Goal: Check status: Check status

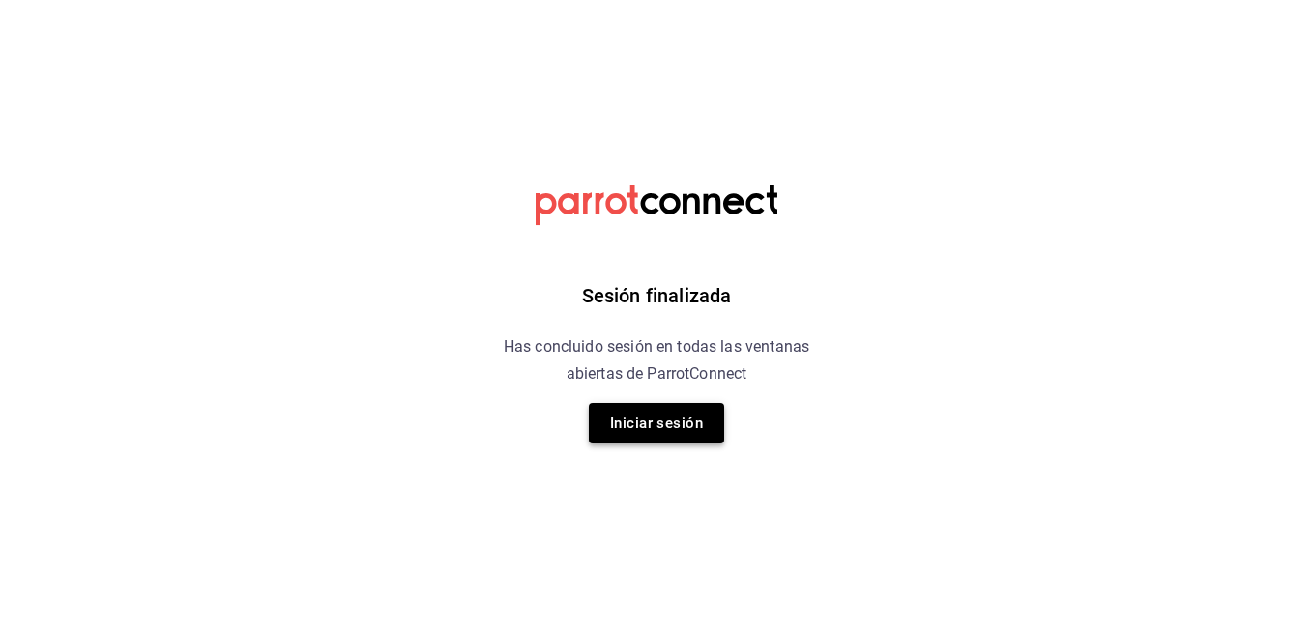
click at [653, 436] on button "Iniciar sesión" at bounding box center [656, 423] width 135 height 41
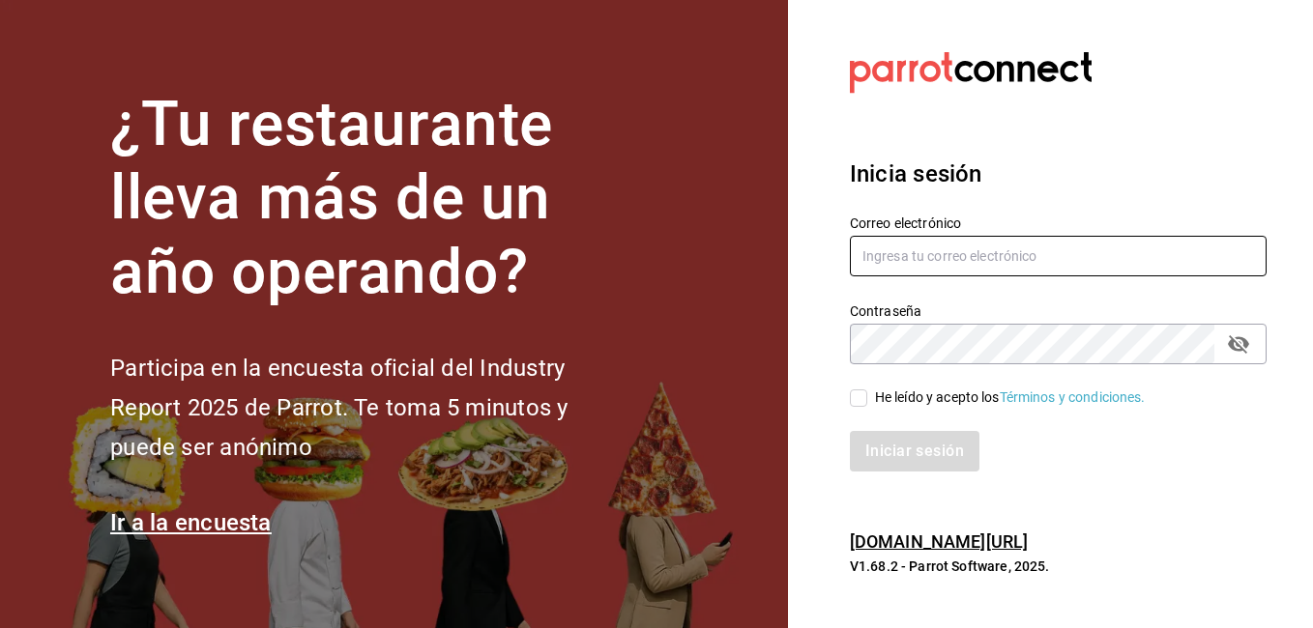
type input "martinez_antonio6@icloud.com"
click at [865, 394] on input "He leído y acepto los Términos y condiciones." at bounding box center [858, 398] width 17 height 17
checkbox input "true"
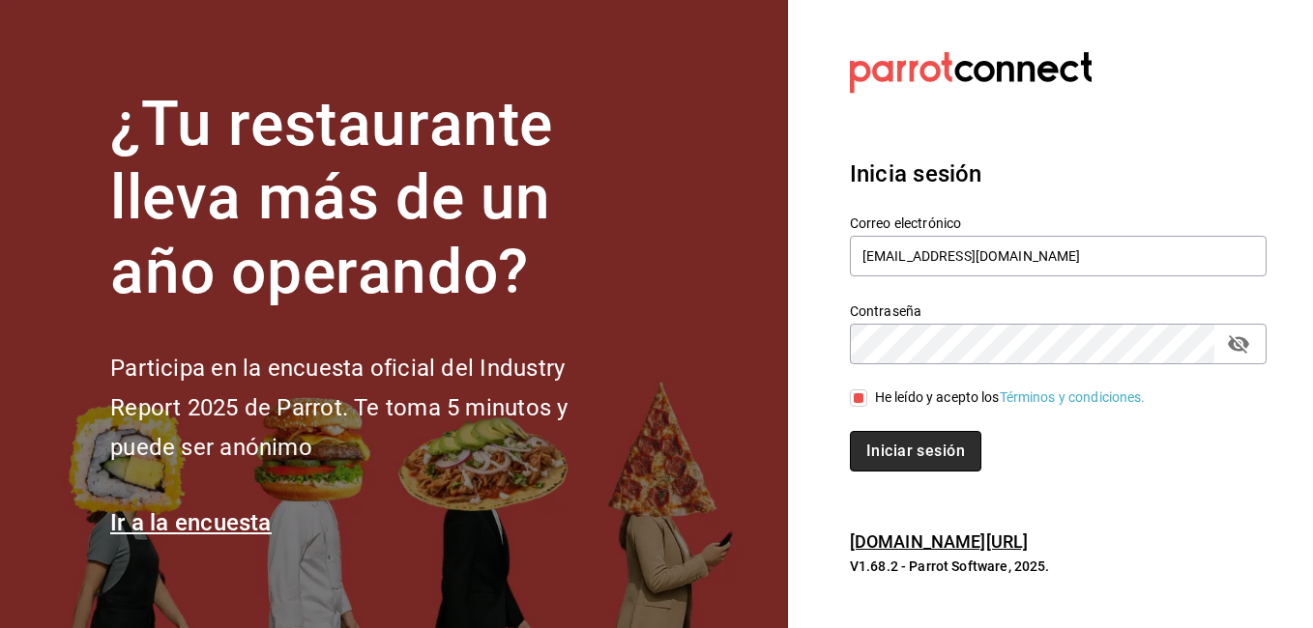
click at [905, 451] on button "Iniciar sesión" at bounding box center [915, 451] width 131 height 41
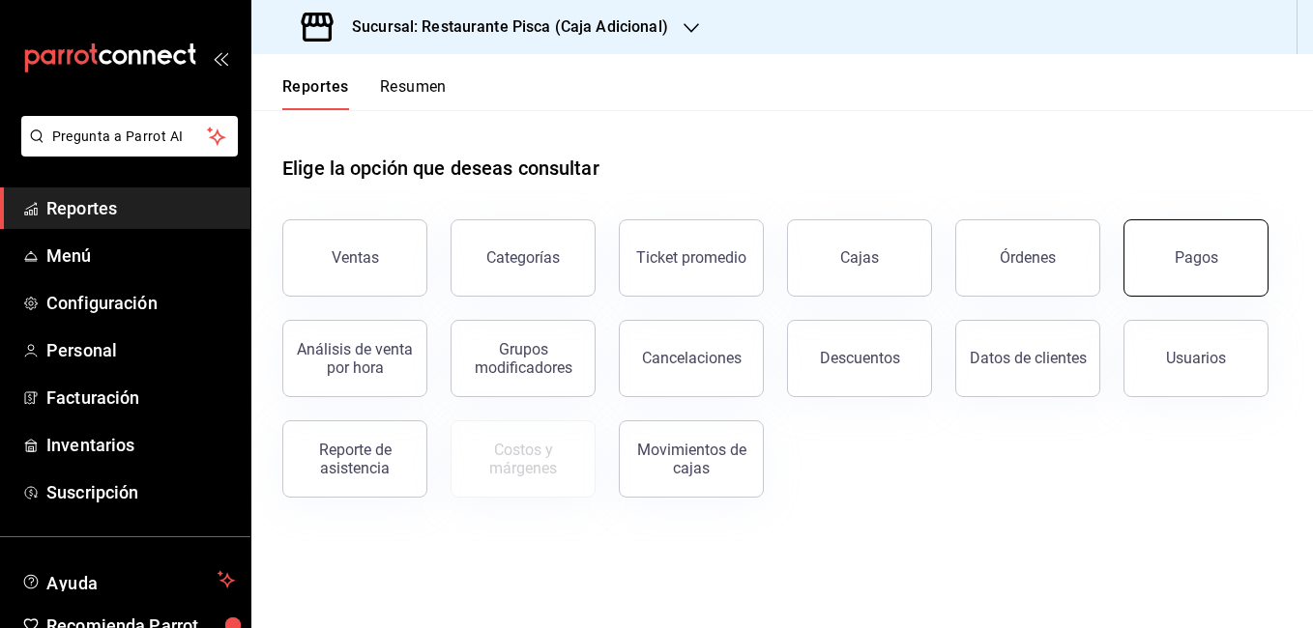
click at [1213, 286] on button "Pagos" at bounding box center [1195, 257] width 145 height 77
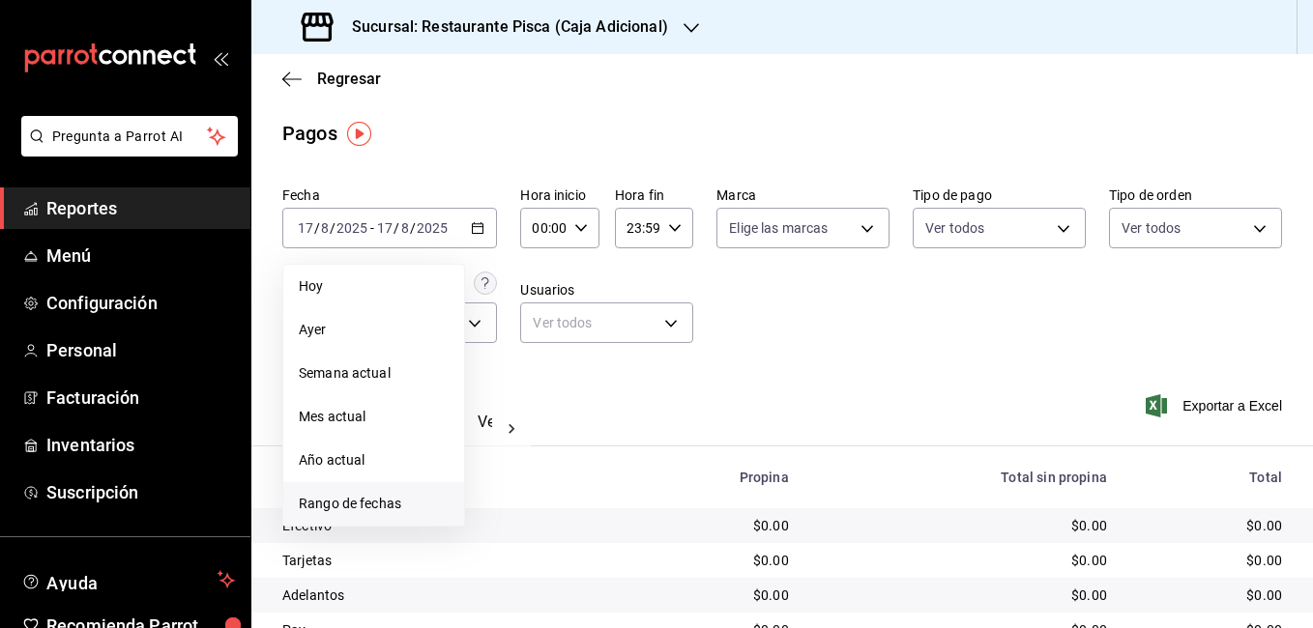
click at [363, 500] on span "Rango de fechas" at bounding box center [374, 504] width 150 height 20
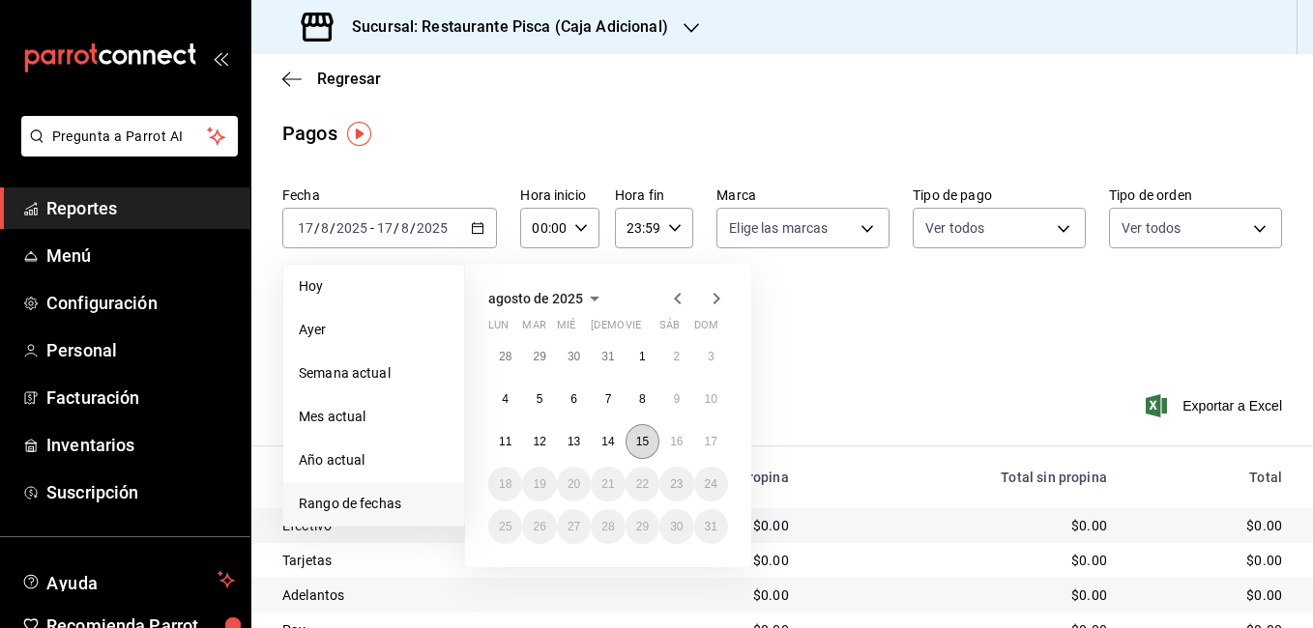
click at [646, 434] on button "15" at bounding box center [643, 441] width 34 height 35
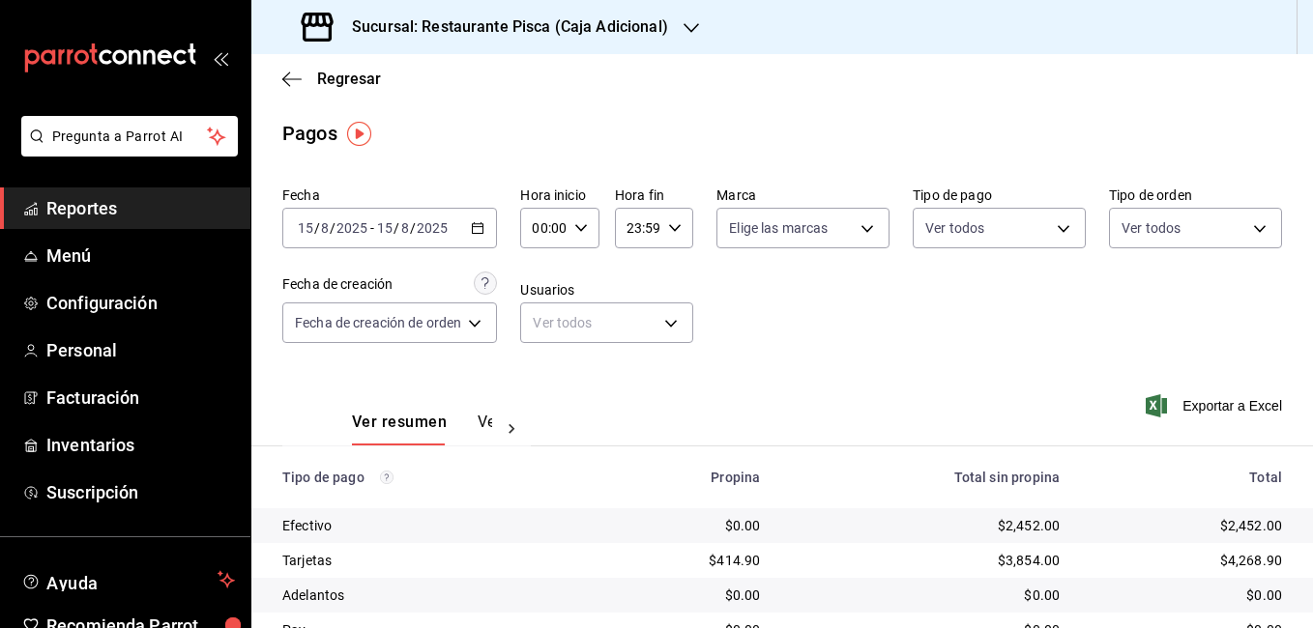
click at [482, 422] on button "Ver pagos" at bounding box center [514, 429] width 73 height 33
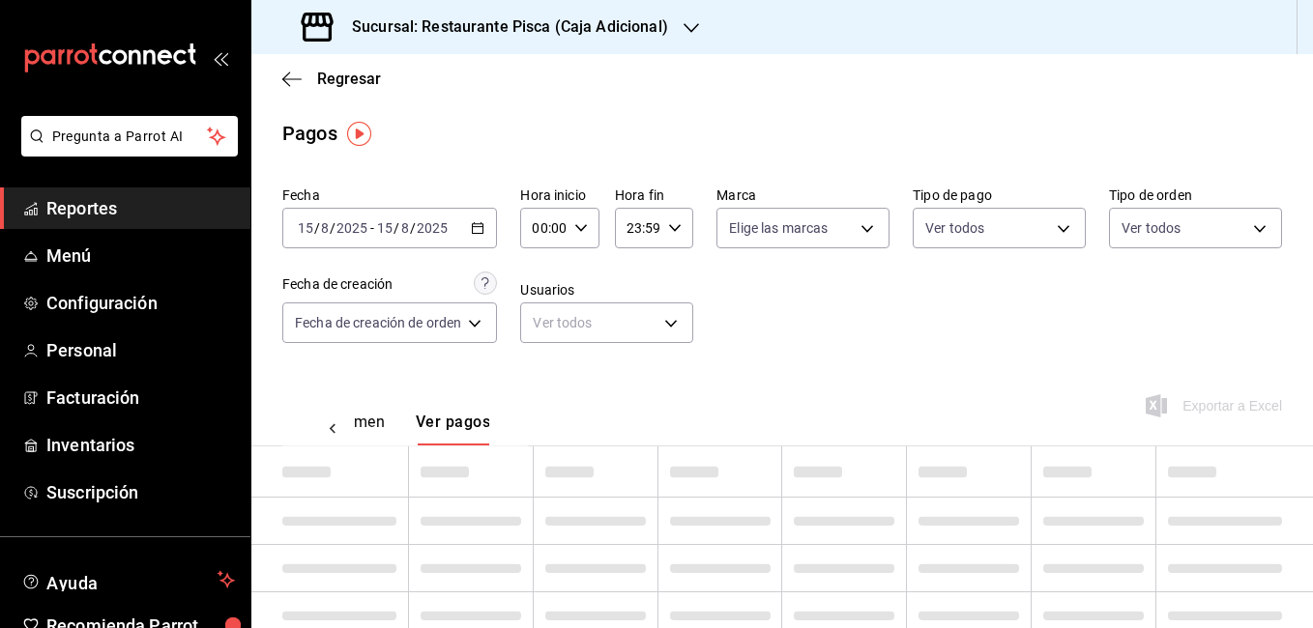
scroll to position [0, 57]
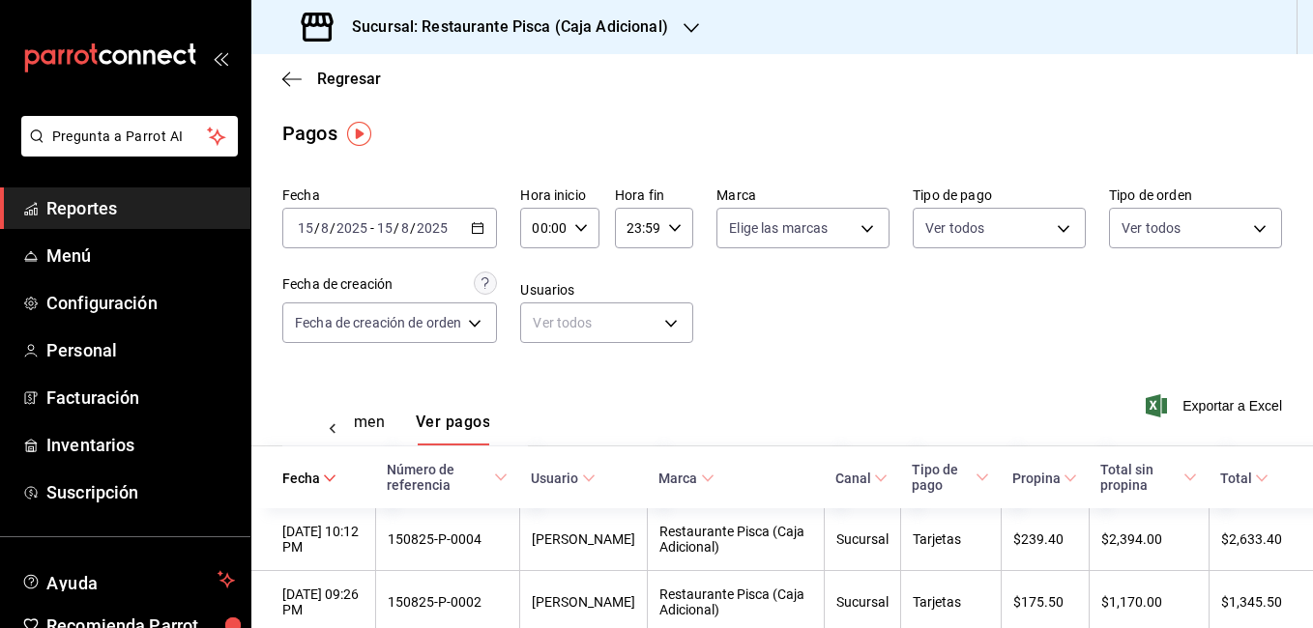
click at [830, 398] on div "Ver resumen Ver pagos Exportar a Excel" at bounding box center [782, 417] width 1062 height 102
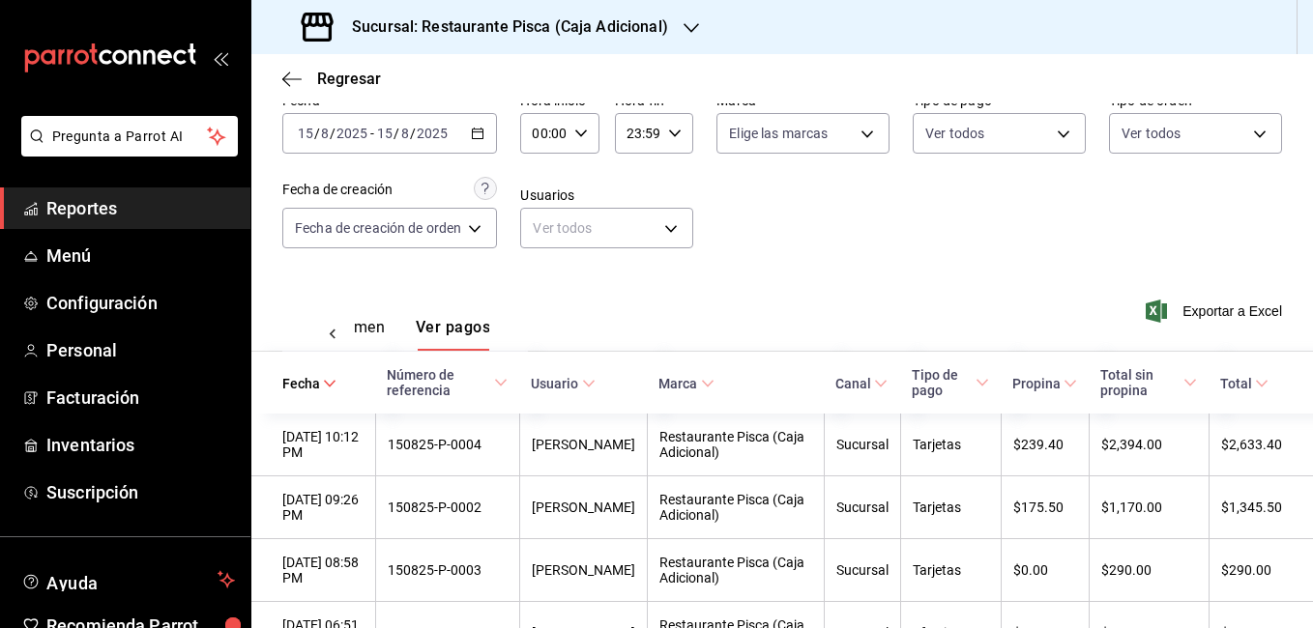
scroll to position [0, 0]
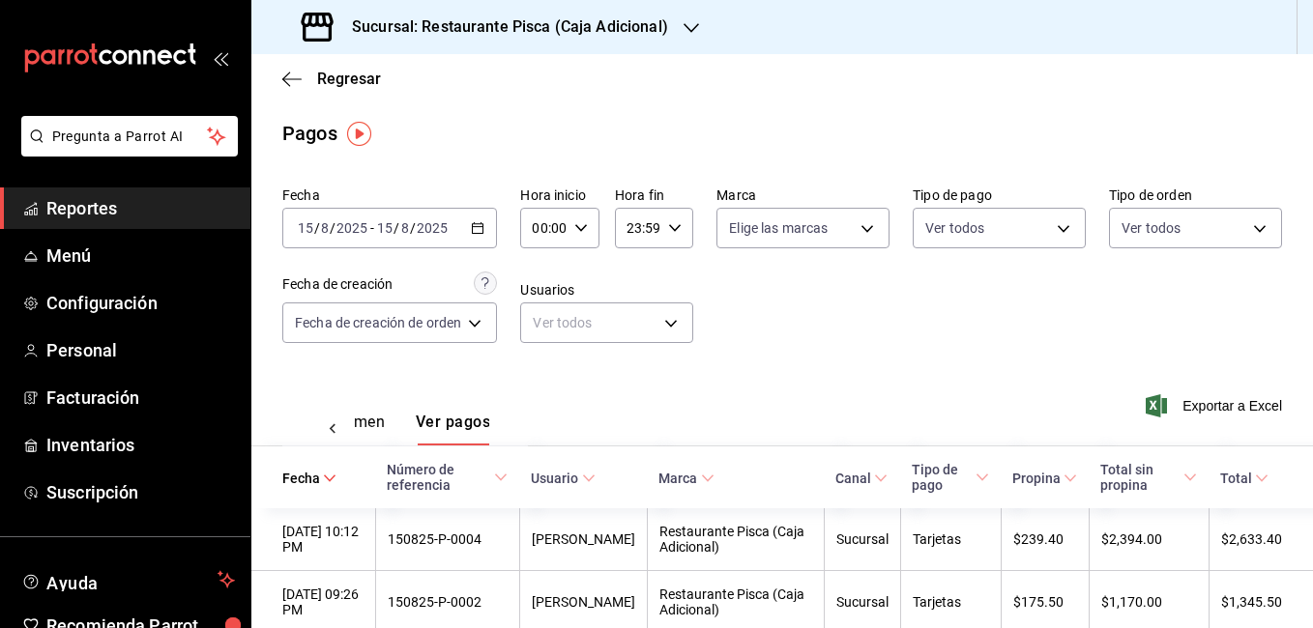
click at [492, 226] on div "2025-08-15 15 / 8 / 2025 - 2025-08-15 15 / 8 / 2025" at bounding box center [389, 228] width 215 height 41
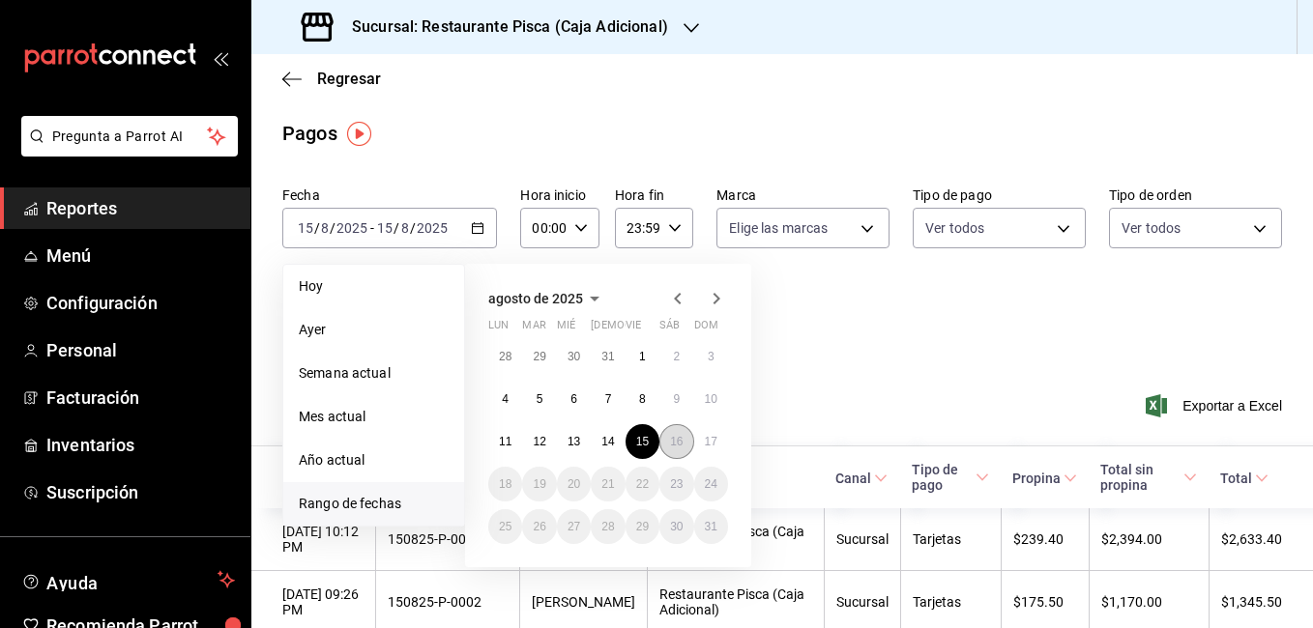
click at [675, 441] on abbr "16" at bounding box center [676, 442] width 13 height 14
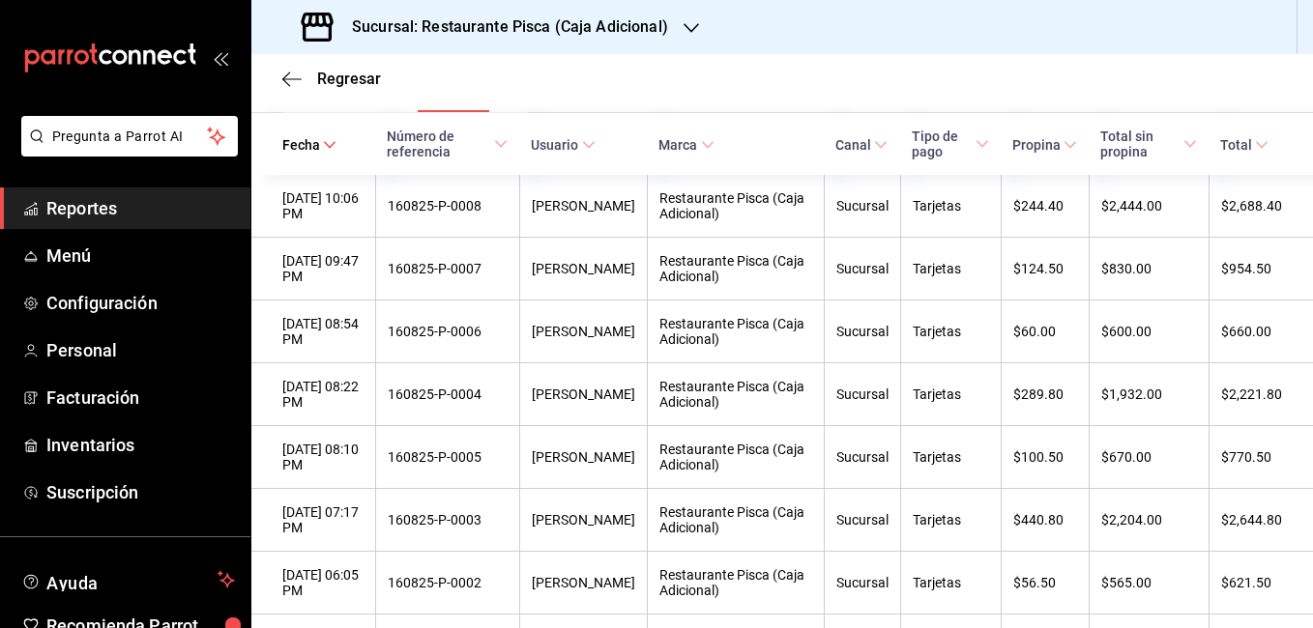
scroll to position [343, 0]
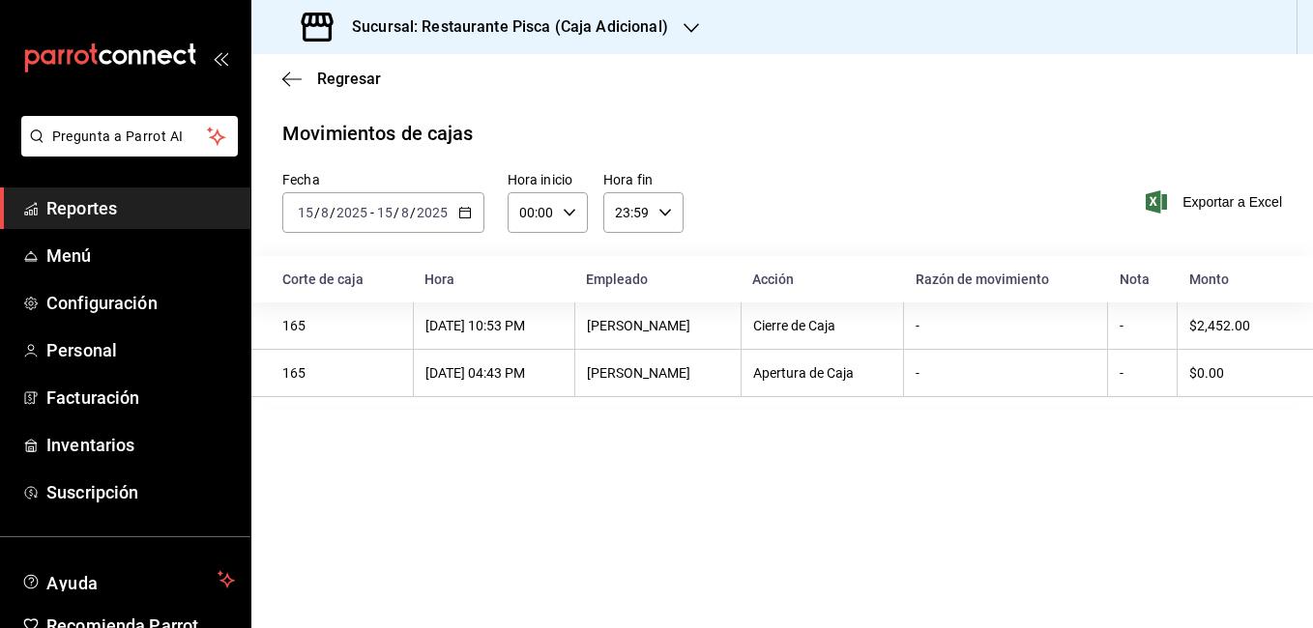
click at [458, 217] on icon "button" at bounding box center [465, 213] width 14 height 14
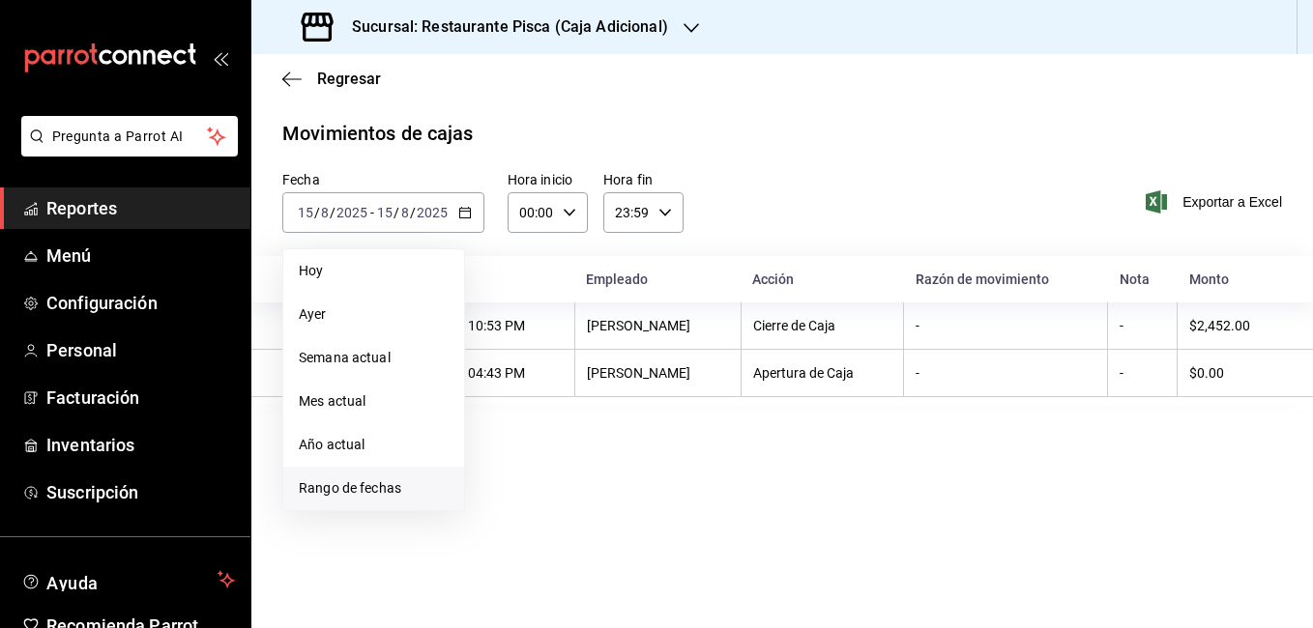
click at [354, 494] on span "Rango de fechas" at bounding box center [374, 489] width 150 height 20
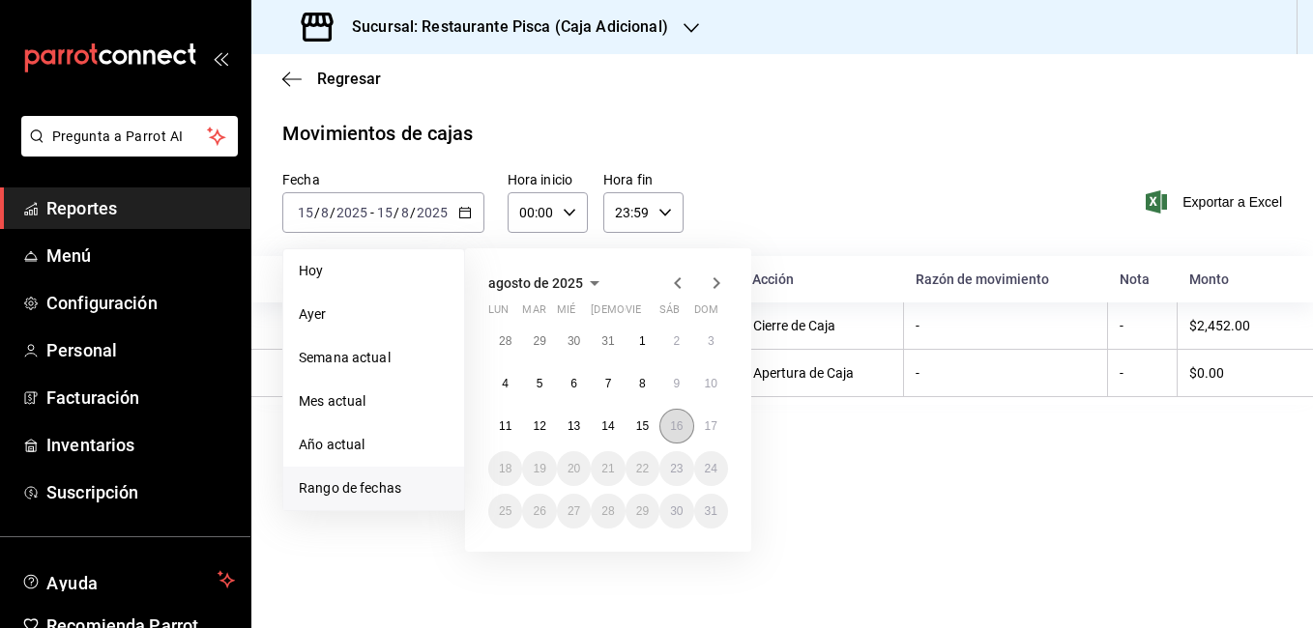
click at [671, 426] on abbr "16" at bounding box center [676, 427] width 13 height 14
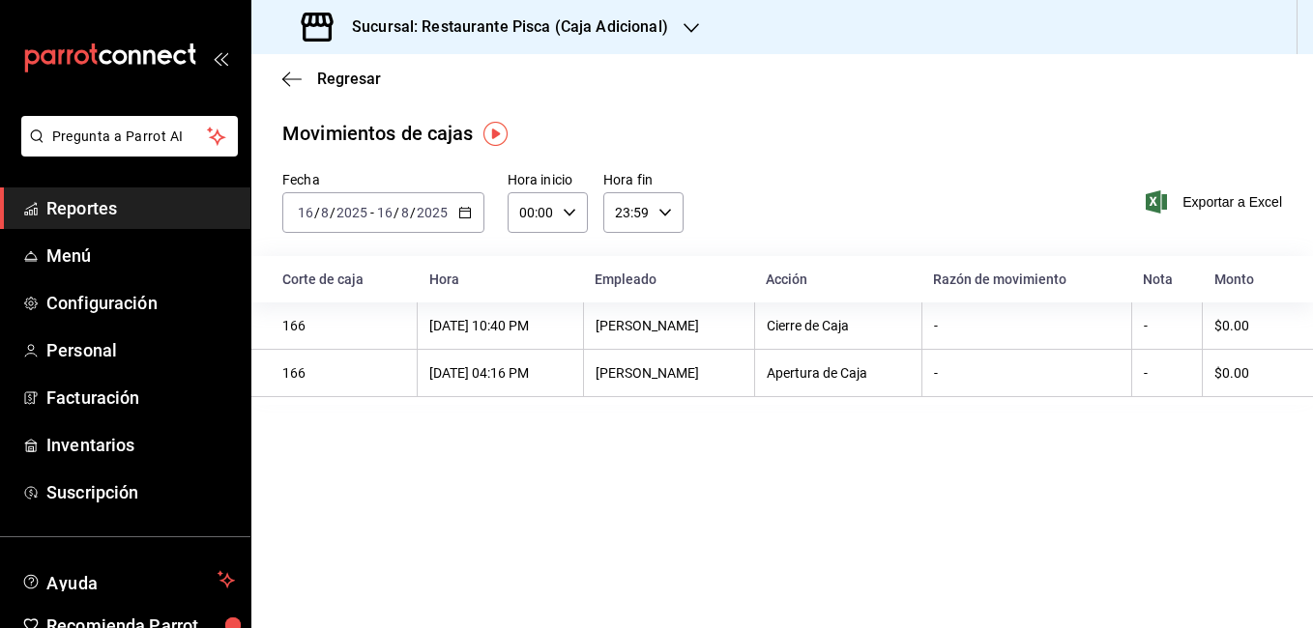
click at [466, 221] on div "[DATE] [DATE] - [DATE] [DATE]" at bounding box center [383, 212] width 202 height 41
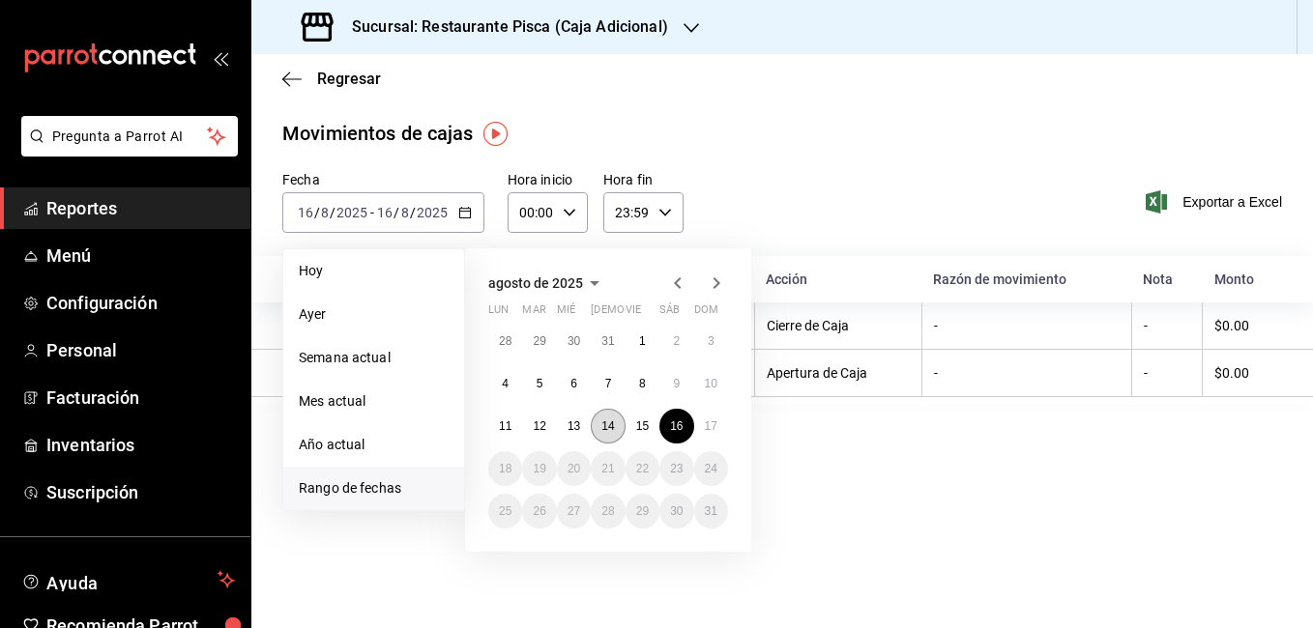
click at [605, 419] on button "14" at bounding box center [608, 426] width 34 height 35
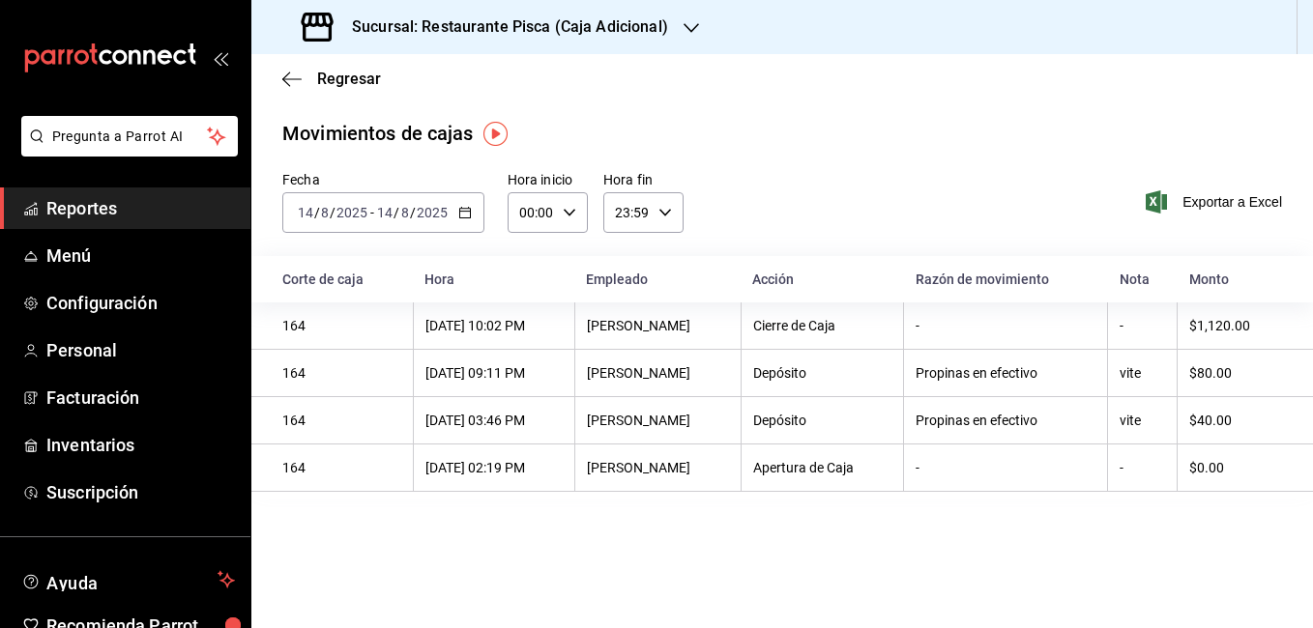
click at [459, 216] on \(Stroke\) "button" at bounding box center [465, 213] width 12 height 11
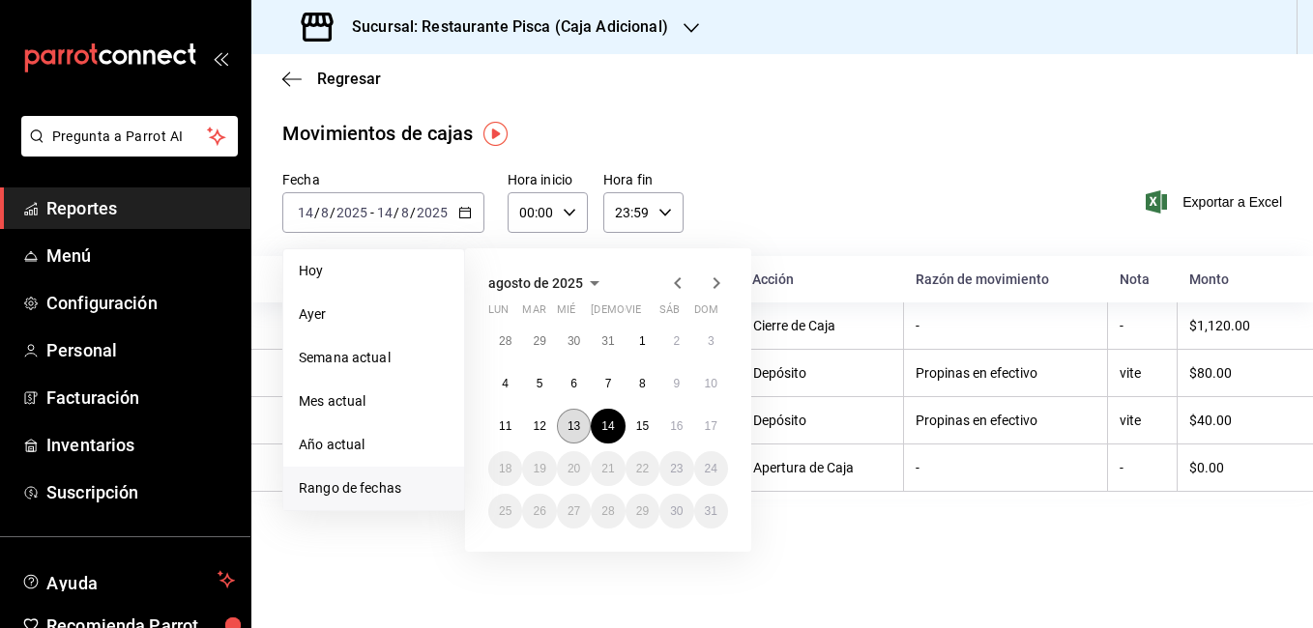
click at [580, 431] on abbr "13" at bounding box center [574, 427] width 13 height 14
